Goal: Information Seeking & Learning: Learn about a topic

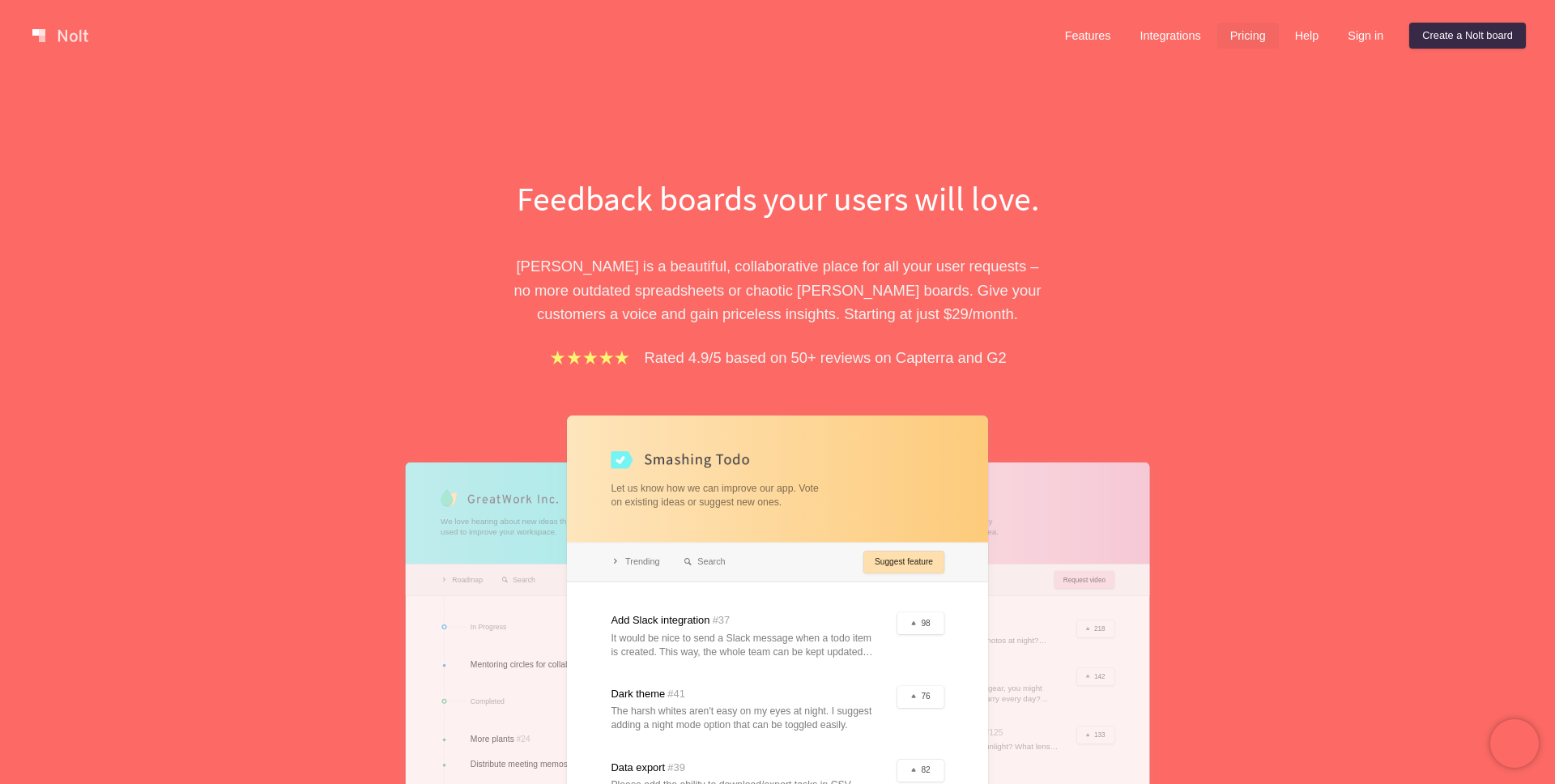
click at [1246, 31] on link "Pricing" at bounding box center [1248, 35] width 61 height 26
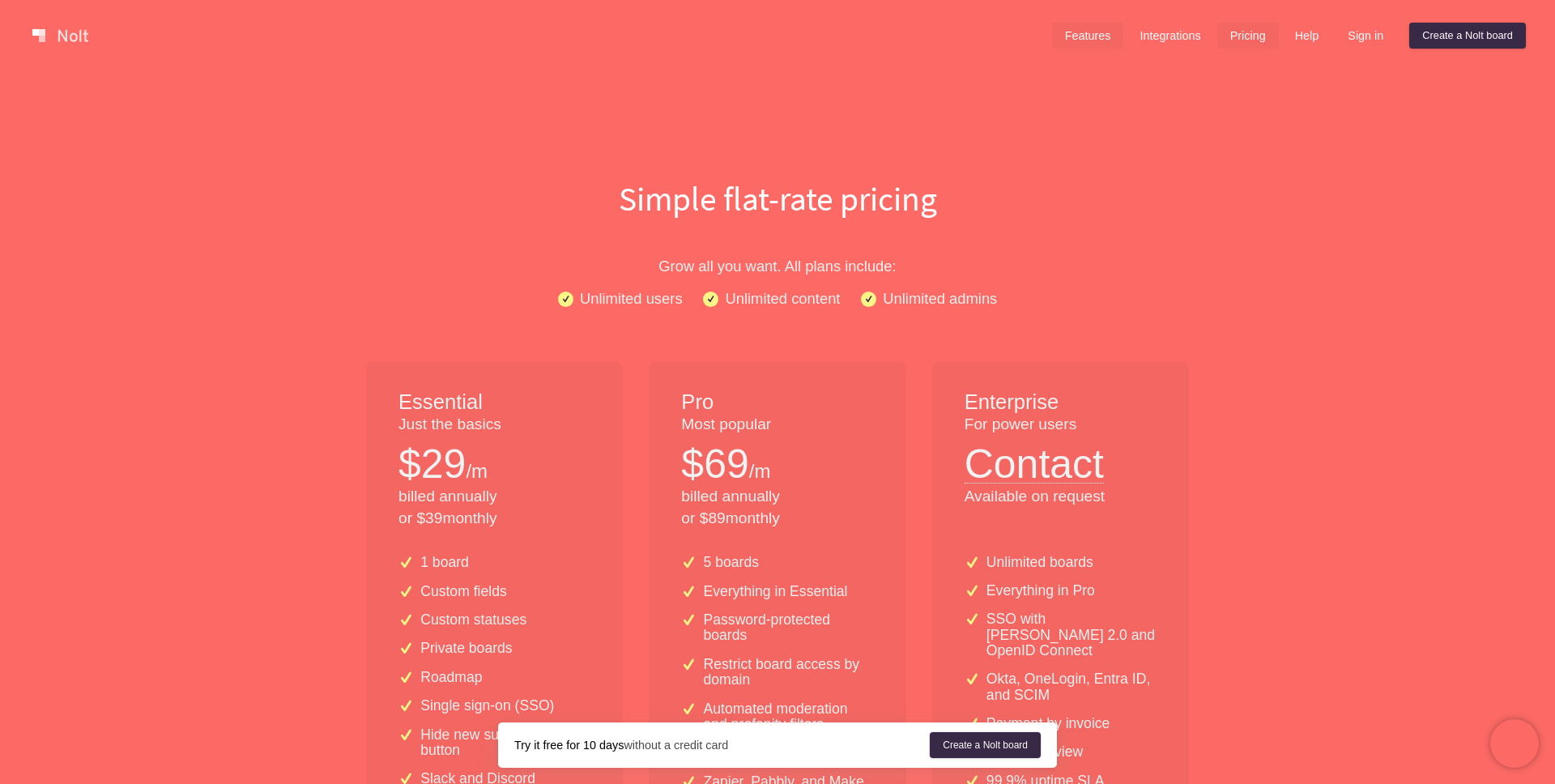
click at [1073, 42] on link "Features" at bounding box center [1088, 35] width 72 height 26
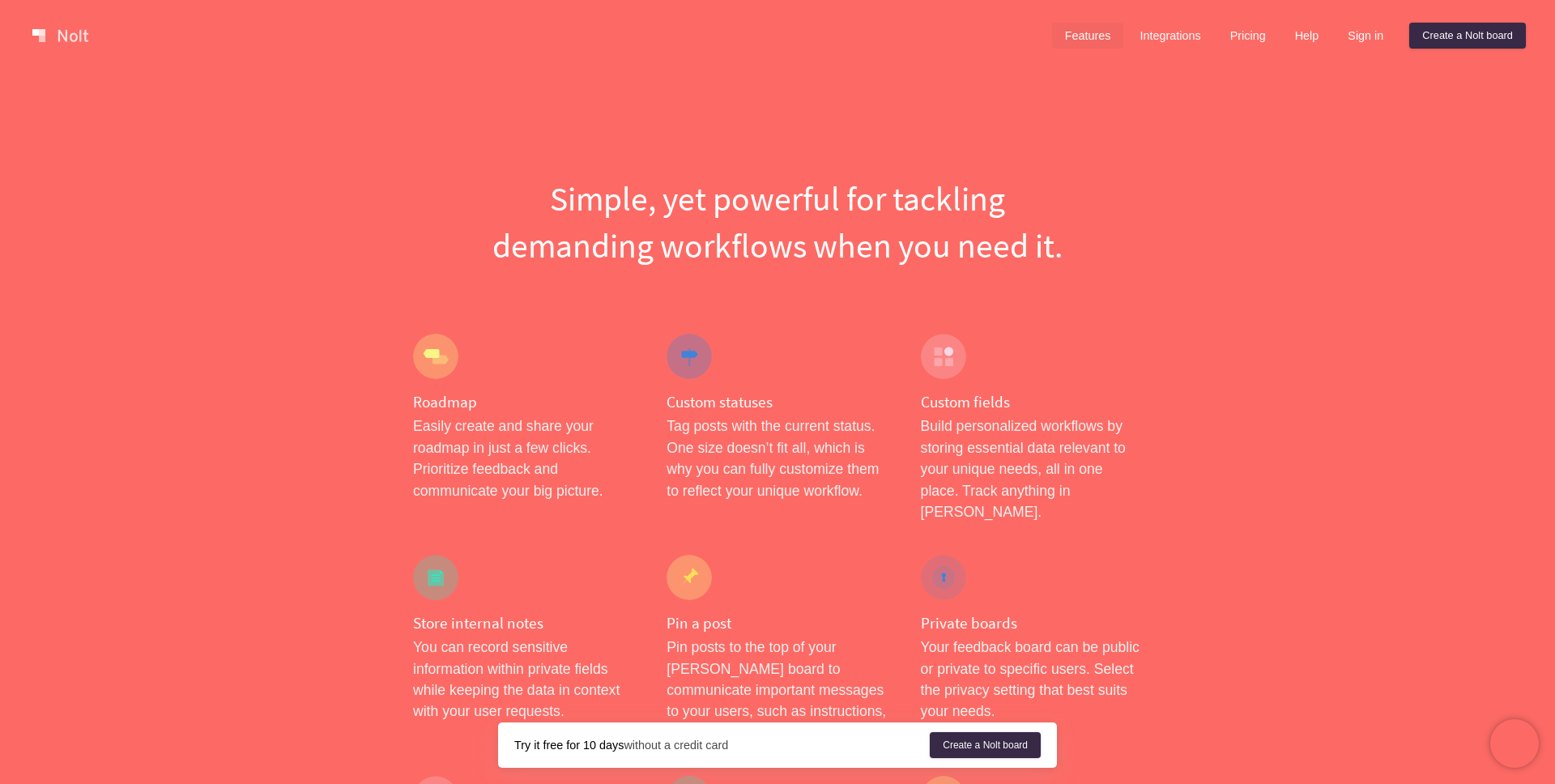
click at [65, 38] on link at bounding box center [60, 35] width 69 height 26
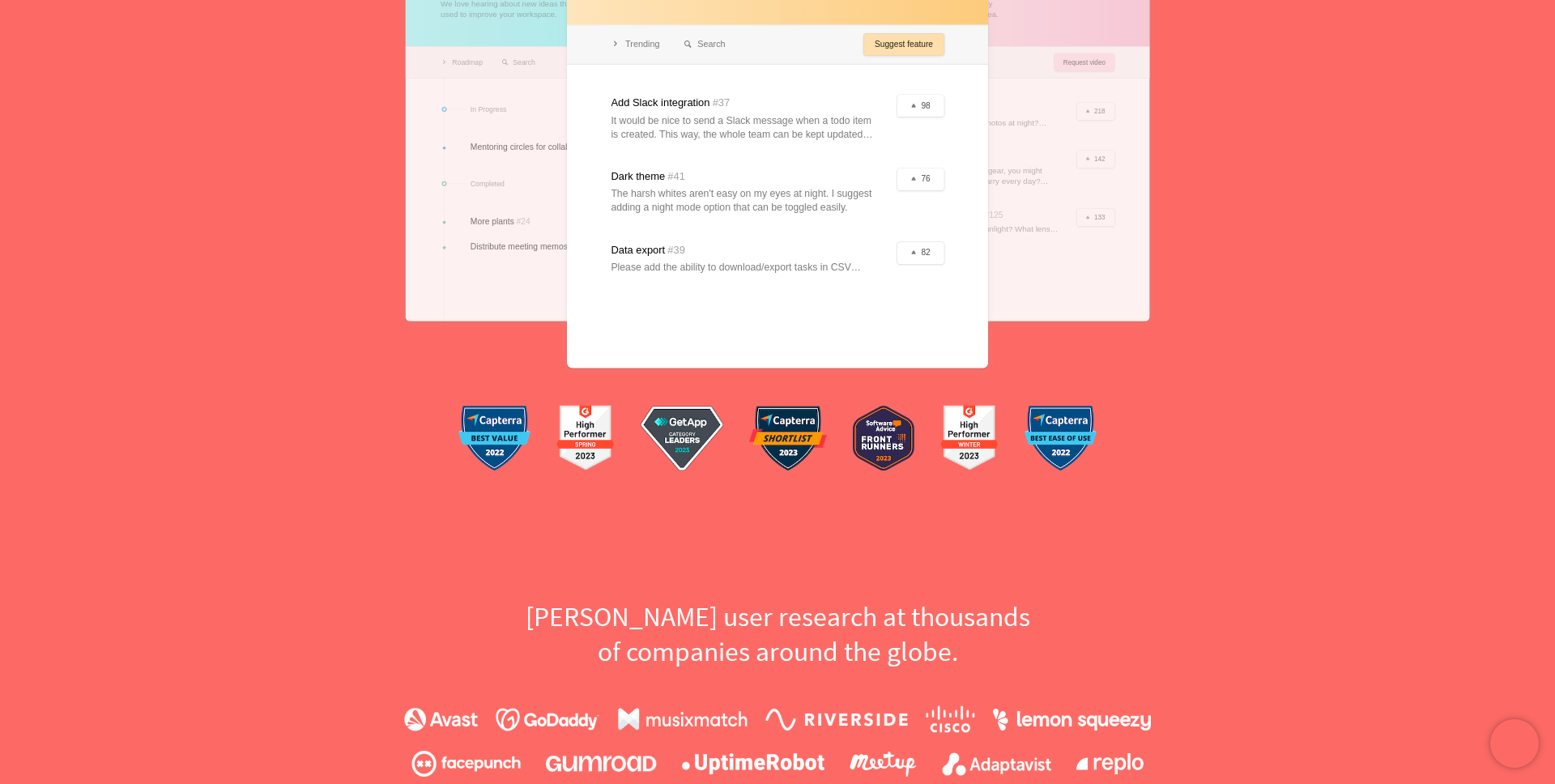
scroll to position [520, 0]
